Goal: Information Seeking & Learning: Learn about a topic

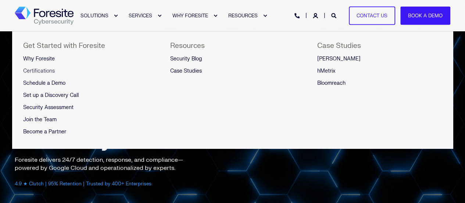
click at [40, 71] on span "Certifications" at bounding box center [39, 71] width 32 height 6
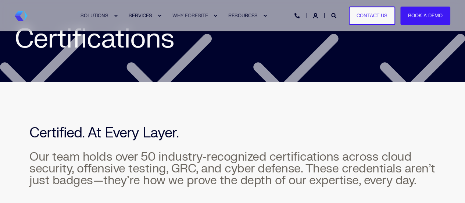
scroll to position [74, 0]
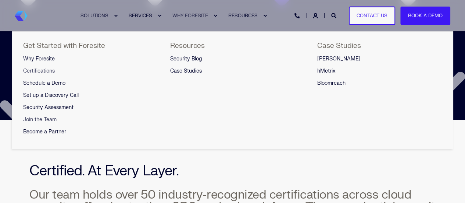
click at [43, 120] on span "Join the Team" at bounding box center [39, 119] width 33 height 6
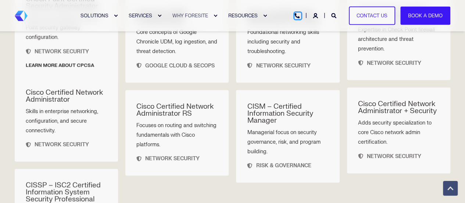
scroll to position [699, 0]
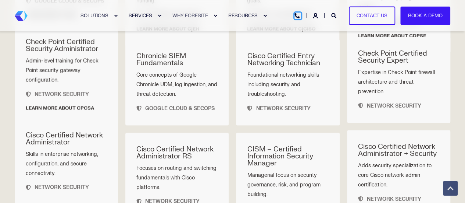
click at [21, 16] on img "Back to Home" at bounding box center [21, 16] width 13 height 10
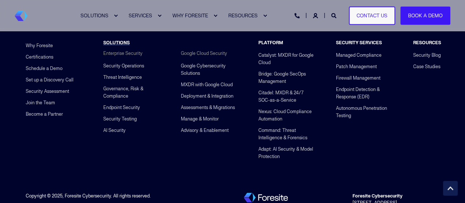
scroll to position [2989, 0]
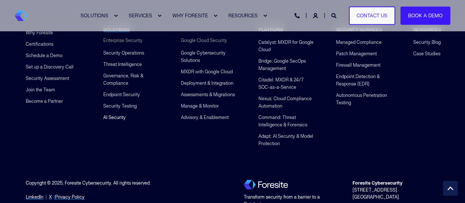
click at [112, 123] on link "AI Security" at bounding box center [114, 116] width 22 height 11
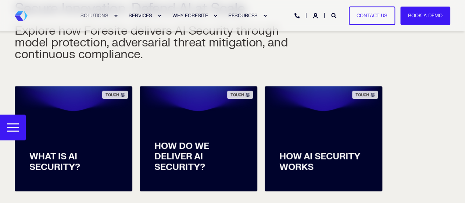
scroll to position [258, 0]
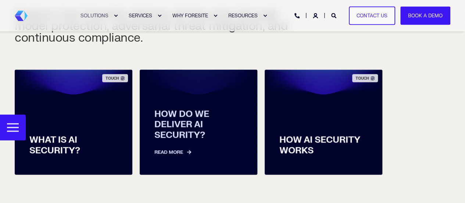
click at [212, 135] on span "HOW DO WE DELIVER AI SECURITY?" at bounding box center [199, 125] width 88 height 32
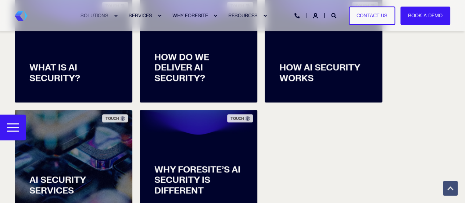
scroll to position [294, 0]
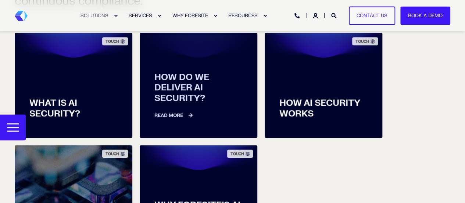
click at [177, 115] on link "Read More" at bounding box center [199, 111] width 88 height 15
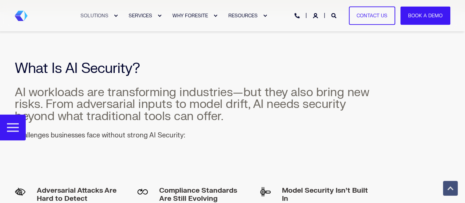
scroll to position [524, 0]
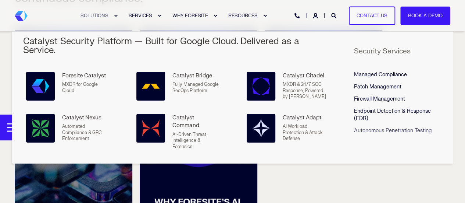
scroll to position [294, 0]
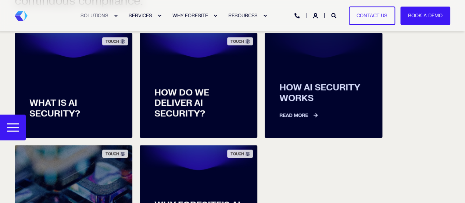
click at [297, 113] on link "Read More" at bounding box center [324, 111] width 88 height 15
click at [307, 113] on link "Read More" at bounding box center [324, 111] width 88 height 15
click at [304, 114] on link "Read More" at bounding box center [324, 111] width 88 height 15
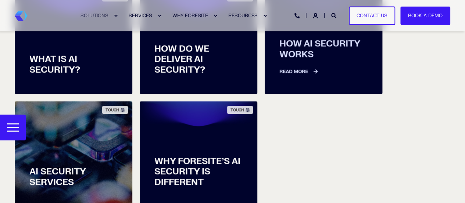
scroll to position [405, 0]
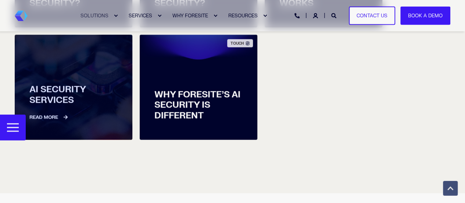
click at [55, 115] on link "Read More" at bounding box center [73, 113] width 88 height 15
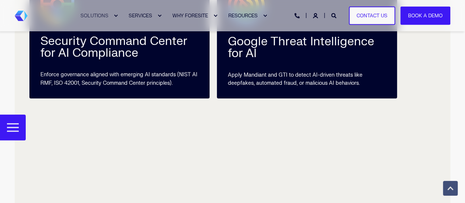
scroll to position [1632, 0]
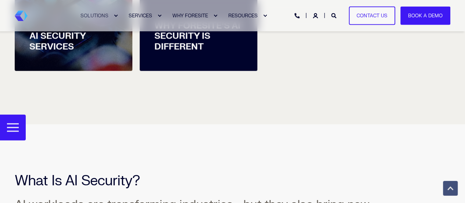
scroll to position [405, 0]
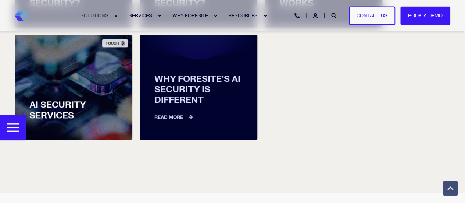
click at [166, 115] on link "Read More" at bounding box center [199, 113] width 88 height 15
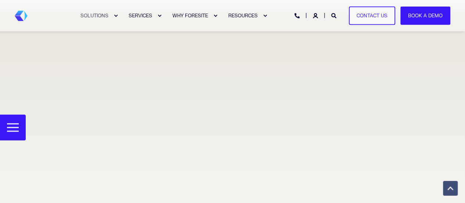
scroll to position [1905, 0]
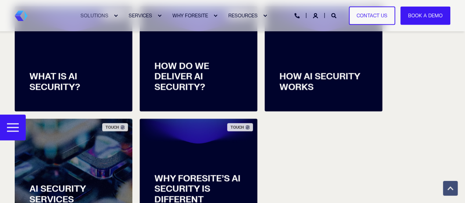
scroll to position [294, 0]
